Goal: Information Seeking & Learning: Learn about a topic

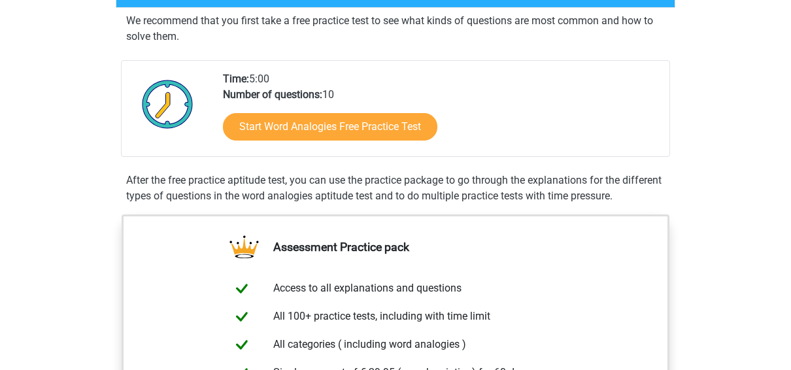
scroll to position [240, 0]
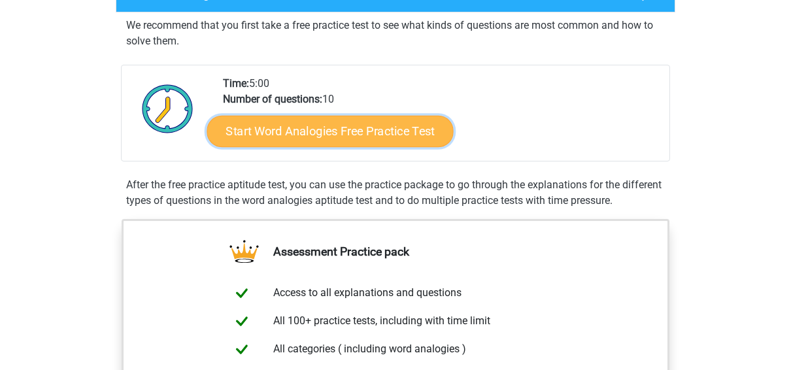
click at [269, 128] on link "Start Word Analogies Free Practice Test" at bounding box center [330, 130] width 246 height 31
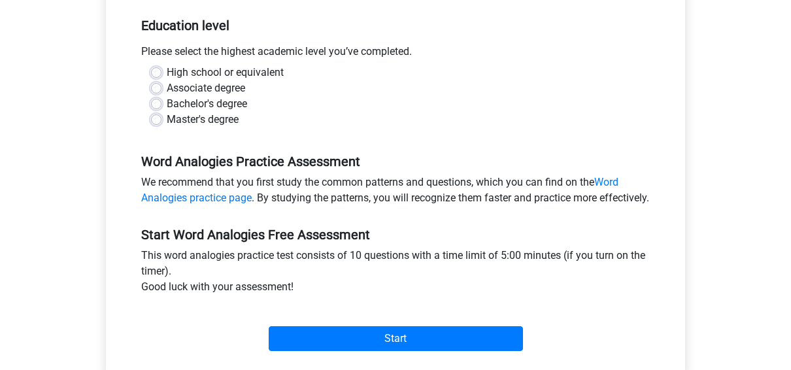
scroll to position [254, 0]
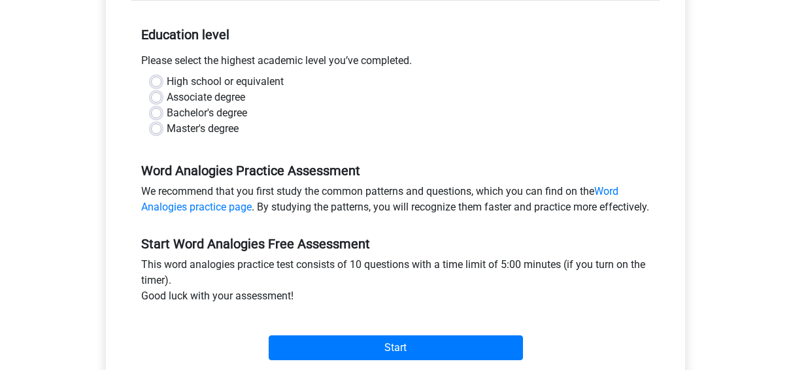
click at [167, 110] on label "Bachelor's degree" at bounding box center [207, 113] width 80 height 16
click at [156, 110] on input "Bachelor's degree" at bounding box center [156, 111] width 10 height 13
radio input "true"
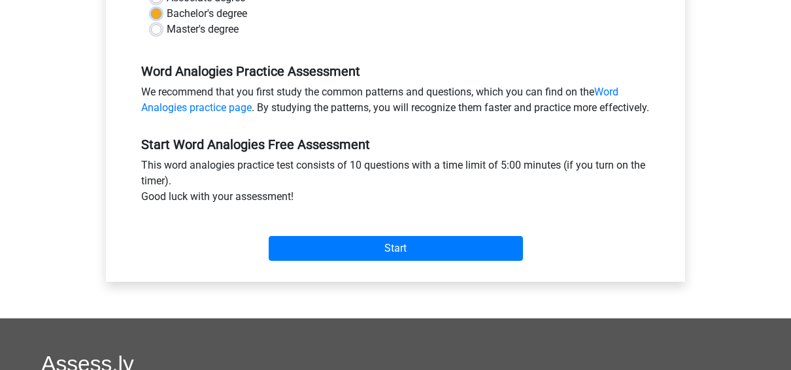
scroll to position [354, 0]
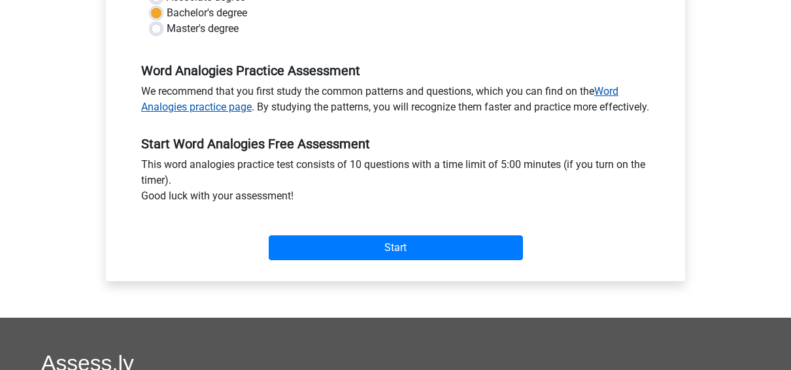
click at [610, 90] on link "Word Analogies practice page" at bounding box center [379, 99] width 477 height 28
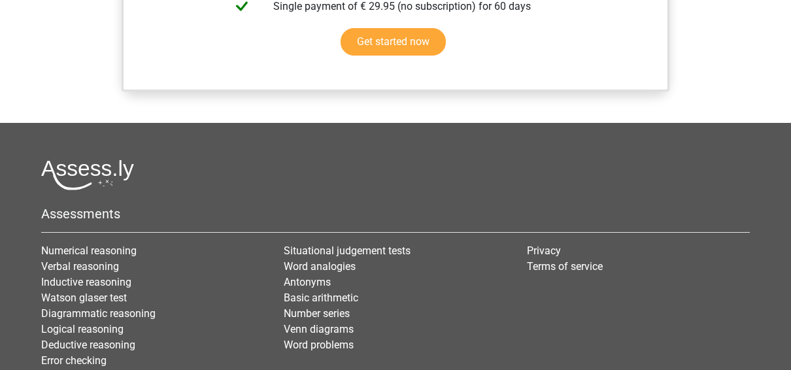
scroll to position [1211, 0]
